Goal: Task Accomplishment & Management: Use online tool/utility

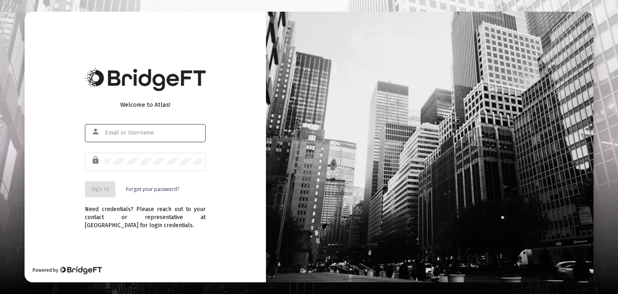
type input "[PERSON_NAME][EMAIL_ADDRESS][DOMAIN_NAME]"
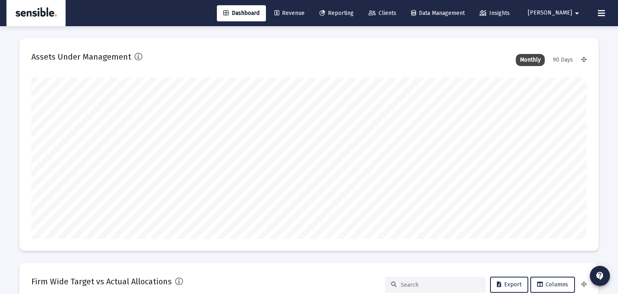
type input "[DATE]"
type input "[PERSON_NAME][EMAIL_ADDRESS][DOMAIN_NAME]"
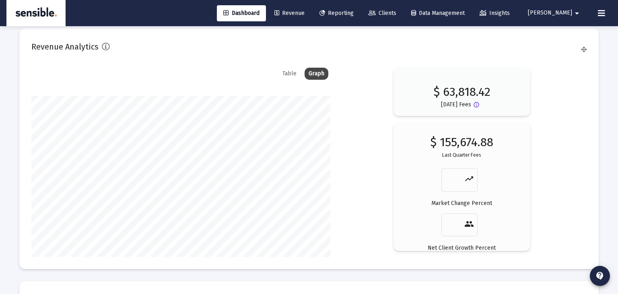
scroll to position [1430, 0]
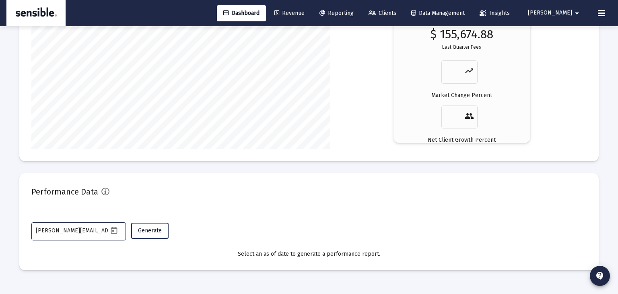
click at [145, 229] on span "Generate" at bounding box center [150, 230] width 24 height 7
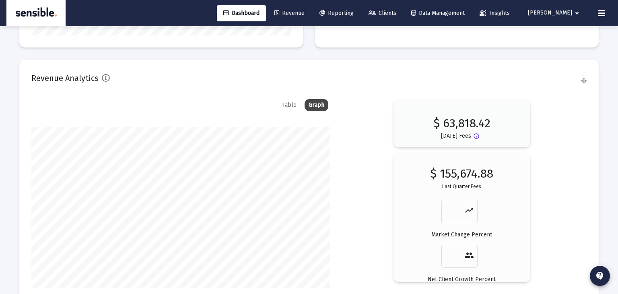
scroll to position [1281, 0]
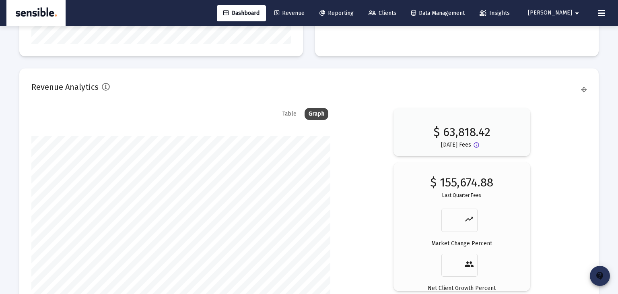
click at [602, 276] on mat-icon "contact_support" at bounding box center [600, 276] width 10 height 10
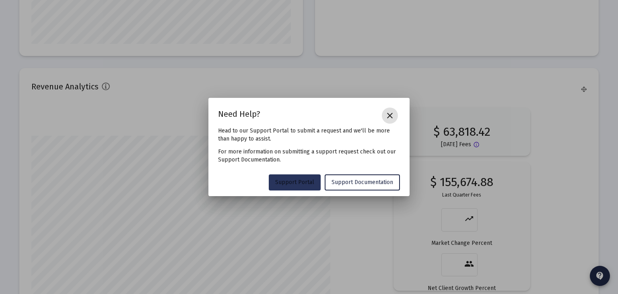
click at [307, 181] on span "Support Portal" at bounding box center [294, 182] width 39 height 7
click at [391, 114] on mat-icon "close" at bounding box center [390, 116] width 10 height 10
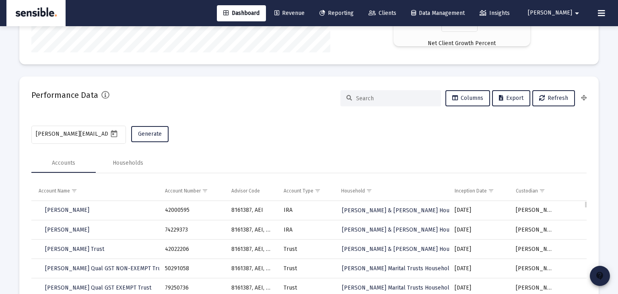
scroll to position [1527, 0]
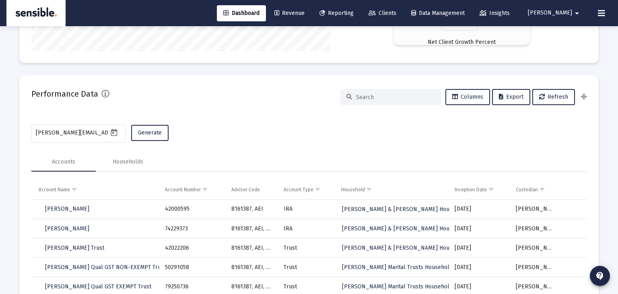
click at [382, 98] on input at bounding box center [395, 97] width 79 height 7
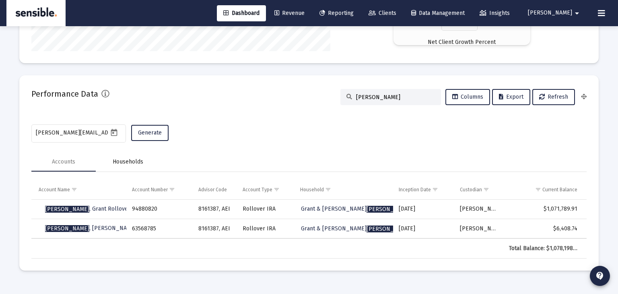
click at [130, 161] on div "Households" at bounding box center [128, 162] width 31 height 8
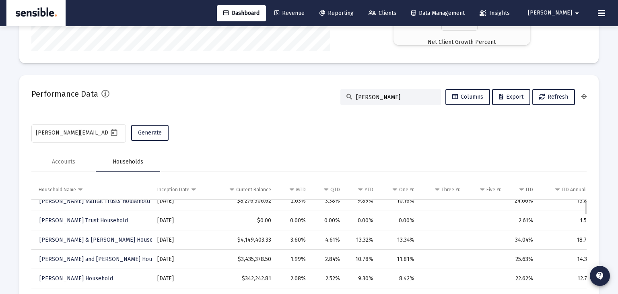
scroll to position [0, 0]
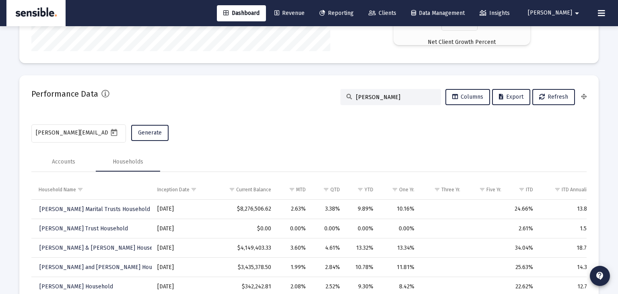
click at [380, 93] on div "[PERSON_NAME]" at bounding box center [390, 97] width 101 height 16
click at [380, 95] on input "[PERSON_NAME]" at bounding box center [395, 97] width 79 height 7
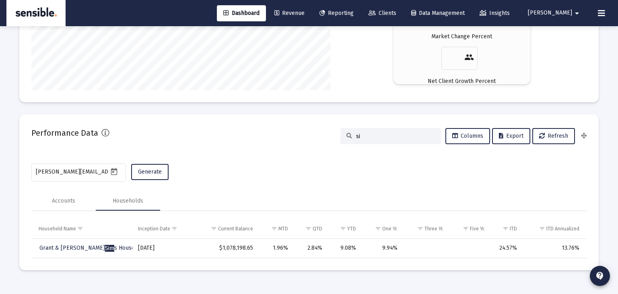
type input "s"
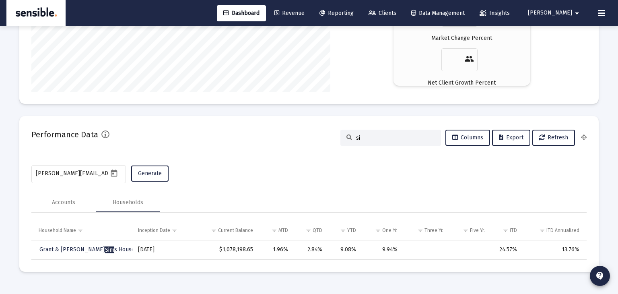
type input "s"
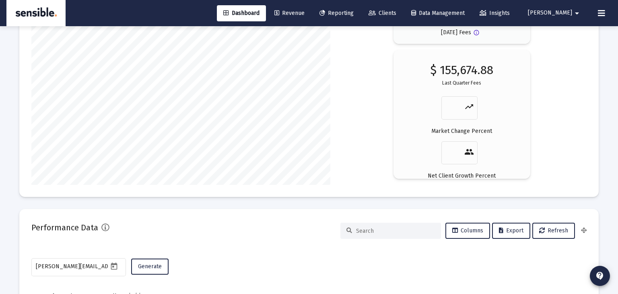
scroll to position [1391, 0]
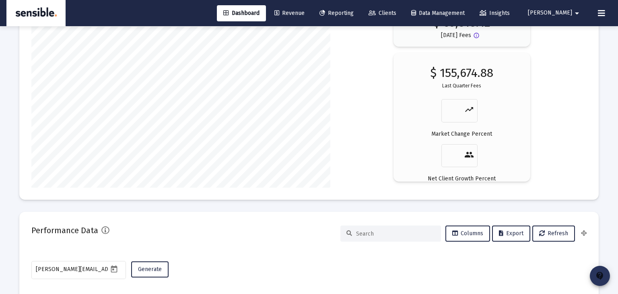
click at [602, 279] on mat-icon "contact_support" at bounding box center [600, 276] width 10 height 10
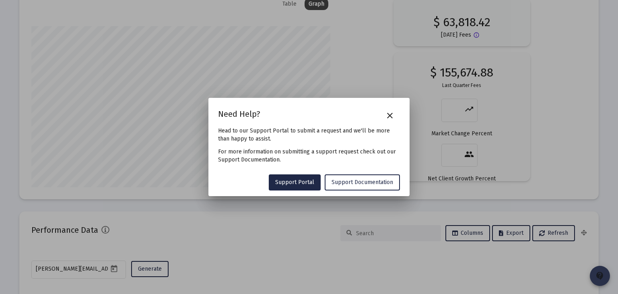
scroll to position [0, 0]
click at [300, 182] on span "Support Portal" at bounding box center [294, 182] width 39 height 7
click at [367, 25] on div at bounding box center [309, 147] width 618 height 294
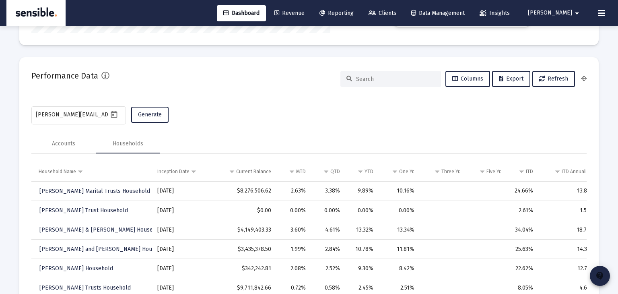
scroll to position [1546, 0]
click at [253, 111] on div "[PERSON_NAME][EMAIL_ADDRESS][DOMAIN_NAME] Generate" at bounding box center [308, 114] width 555 height 21
click at [70, 142] on div "Accounts" at bounding box center [63, 143] width 23 height 8
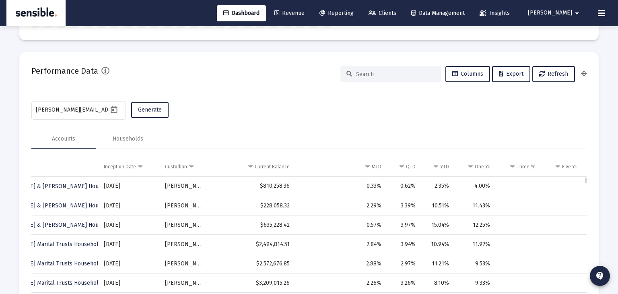
scroll to position [1549, 0]
